Goal: Navigation & Orientation: Understand site structure

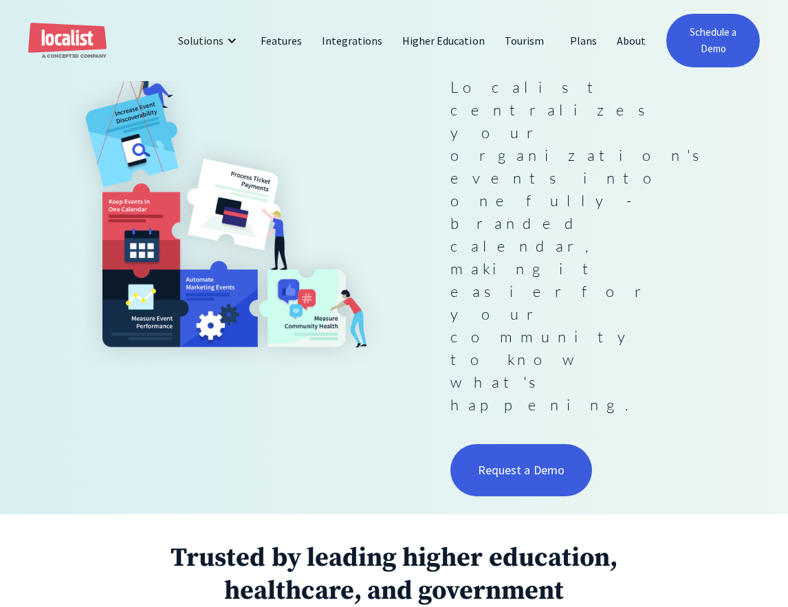
scroll to position [299, 0]
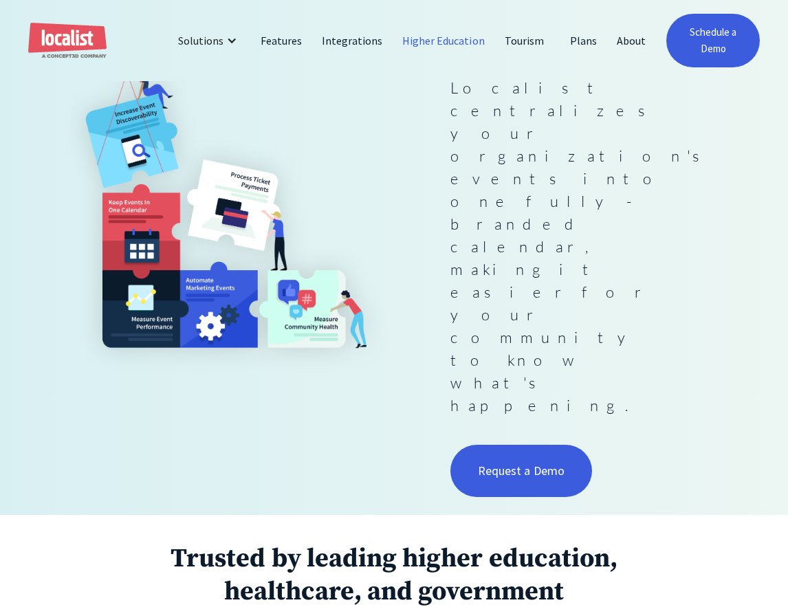
click at [439, 39] on link "Higher Education" at bounding box center [444, 40] width 103 height 33
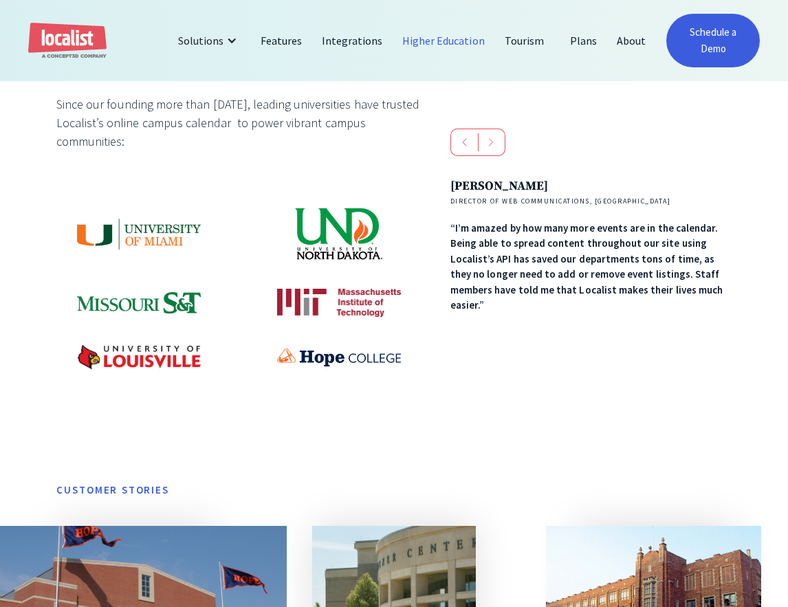
scroll to position [685, 0]
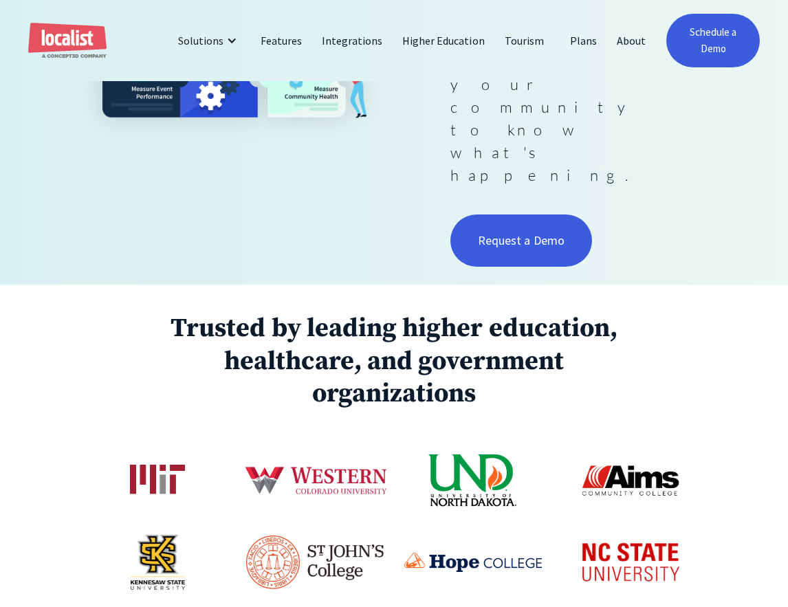
scroll to position [539, 0]
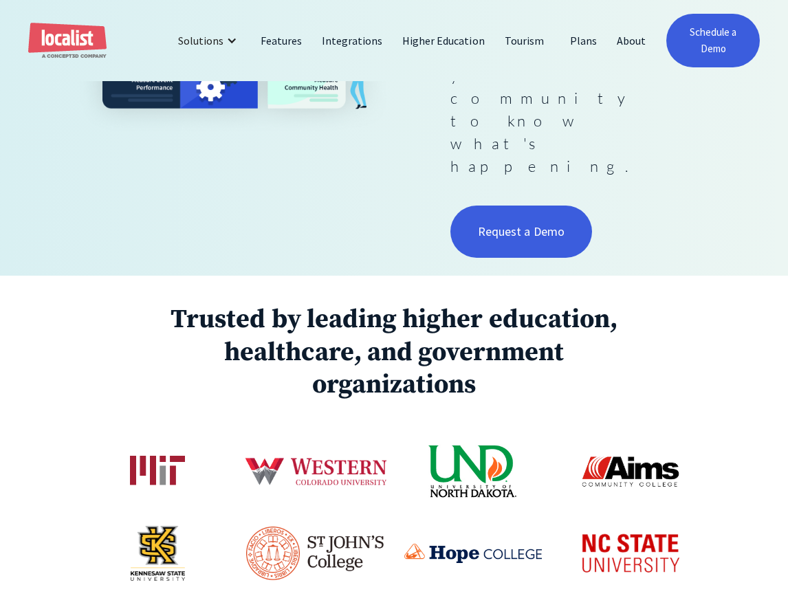
click at [340, 527] on img at bounding box center [315, 554] width 138 height 54
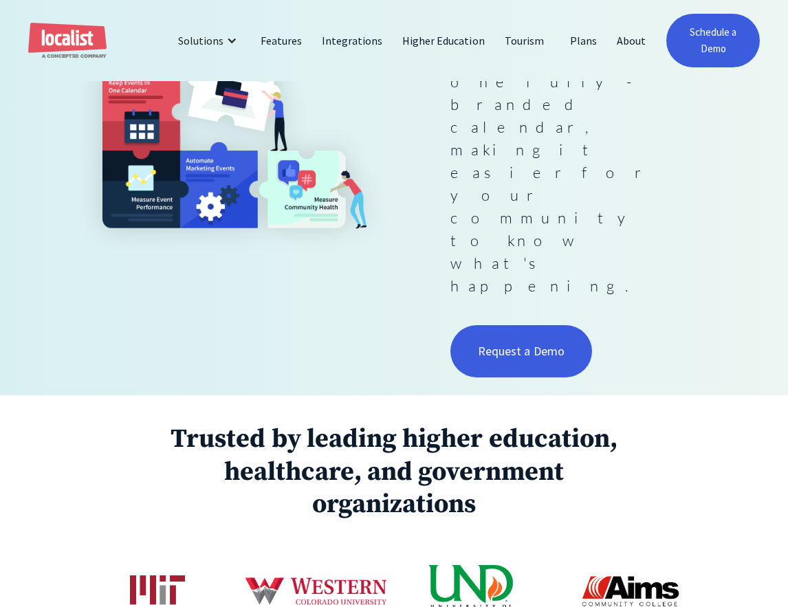
scroll to position [0, 0]
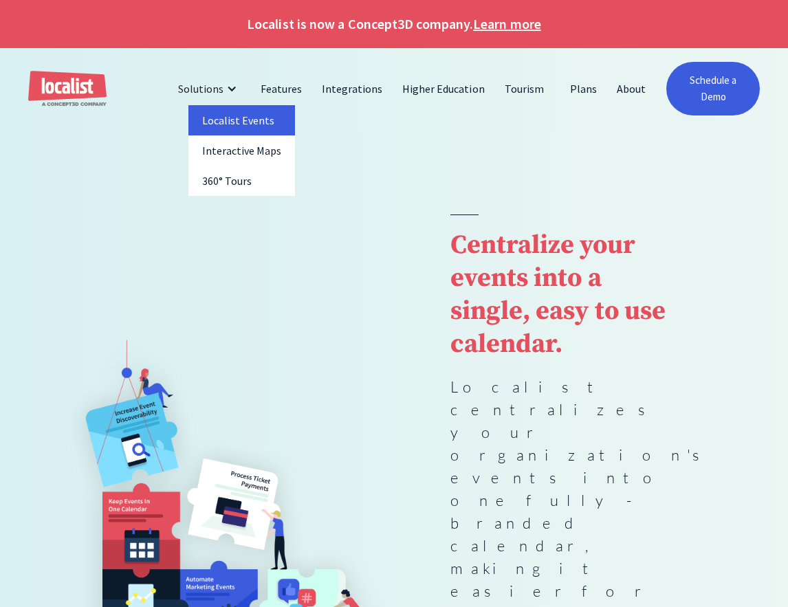
click at [237, 118] on link "Localist Events" at bounding box center [241, 120] width 107 height 30
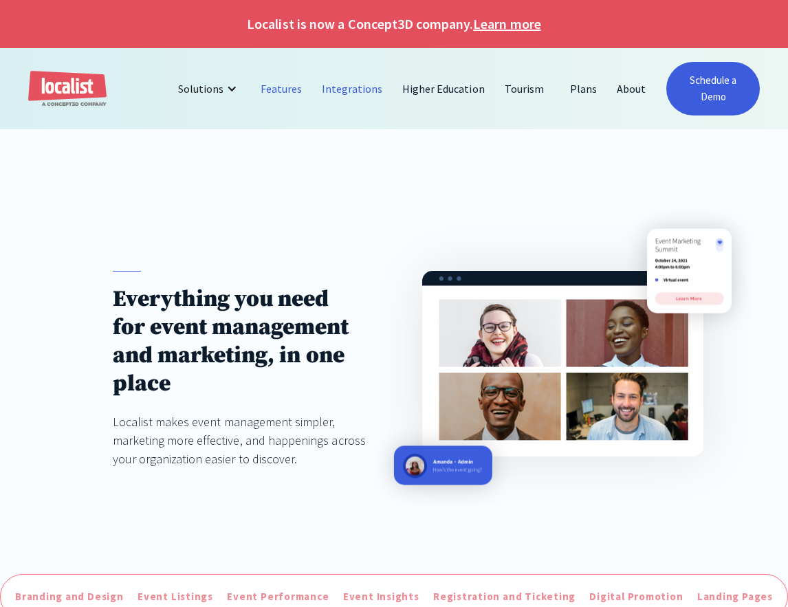
drag, startPoint x: 358, startPoint y: 89, endPoint x: 371, endPoint y: 89, distance: 13.8
click at [358, 89] on link "Integrations" at bounding box center [352, 88] width 80 height 33
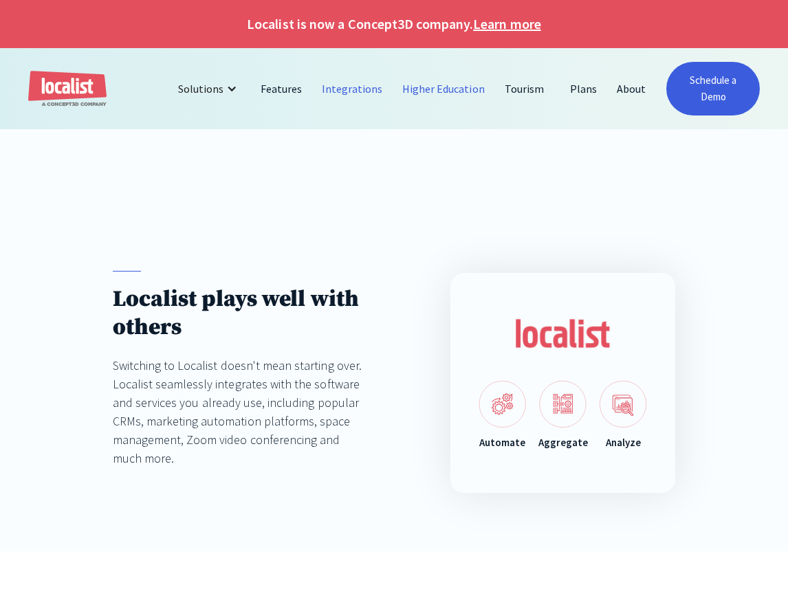
click at [436, 88] on link "Higher Education" at bounding box center [444, 88] width 103 height 33
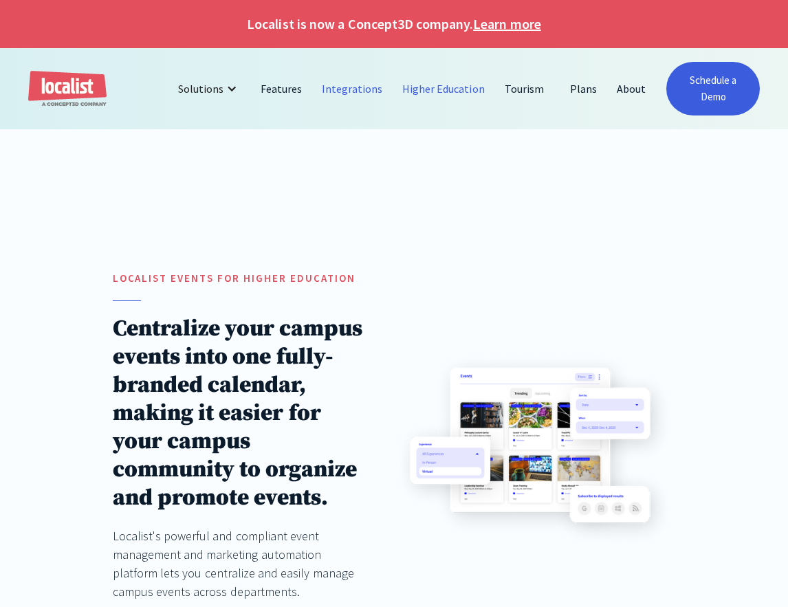
click at [363, 89] on link "Integrations" at bounding box center [352, 88] width 80 height 33
